Goal: Transaction & Acquisition: Purchase product/service

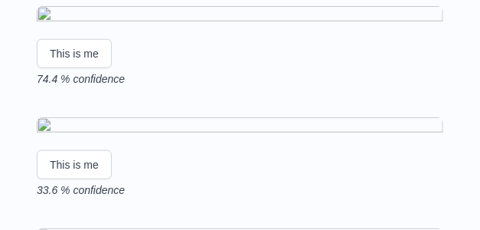
scroll to position [219, 0]
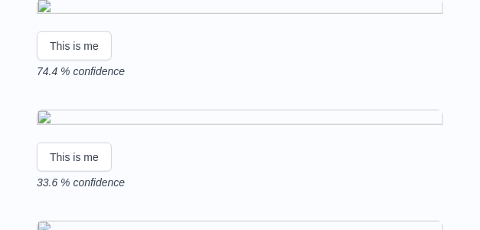
click at [116, 19] on img at bounding box center [240, 8] width 407 height 21
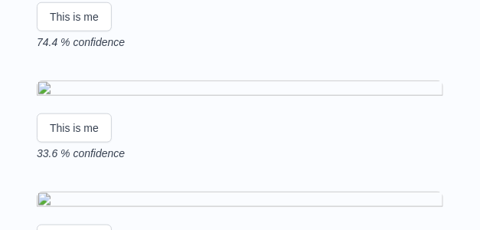
scroll to position [246, 0]
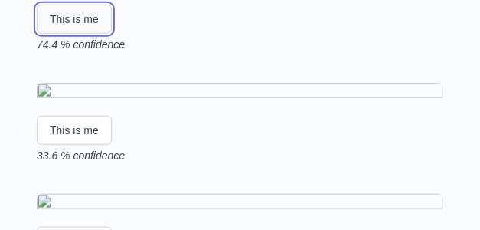
click at [74, 34] on button "This is me" at bounding box center [74, 19] width 75 height 29
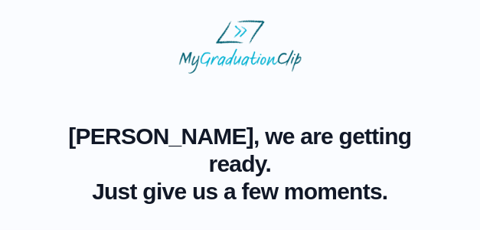
scroll to position [4, 0]
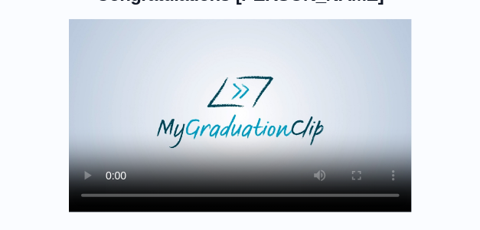
scroll to position [126, 0]
